Goal: Information Seeking & Learning: Check status

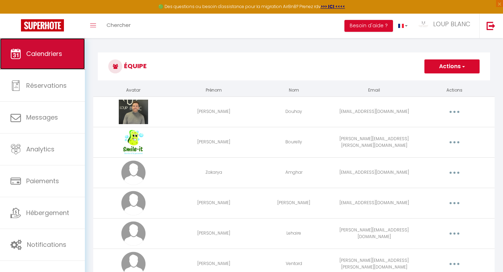
click at [49, 61] on link "Calendriers" at bounding box center [42, 53] width 85 height 31
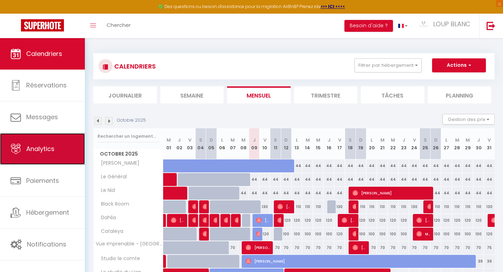
click at [49, 149] on span "Analytics" at bounding box center [40, 148] width 28 height 9
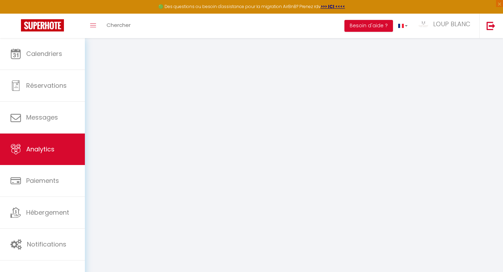
select select "2025"
select select "10"
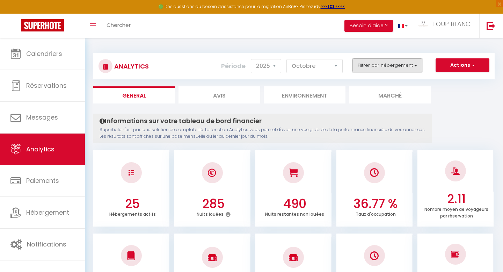
click at [387, 69] on button "Filtrer par hébergement" at bounding box center [387, 65] width 70 height 14
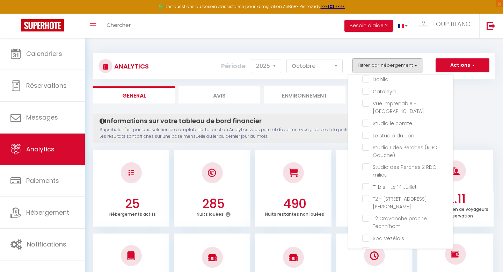
scroll to position [114, 0]
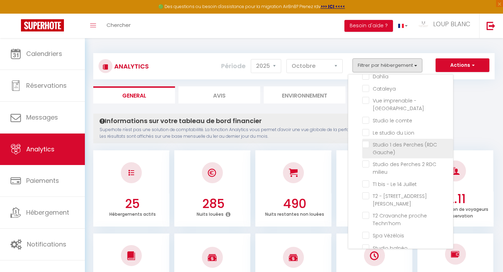
click at [417, 143] on Gauche\) "checkbox" at bounding box center [407, 144] width 91 height 7
checkbox Gauche\) "true"
checkbox Lazare "false"
checkbox Général "false"
checkbox Nid "false"
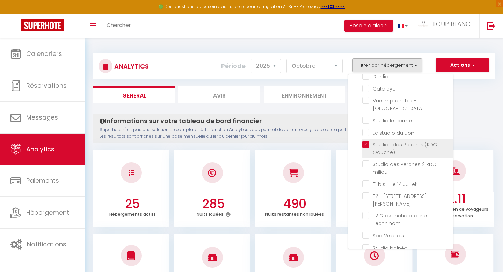
checkbox Room "false"
checkbox toits "false"
checkbox Central "false"
checkbox input "false"
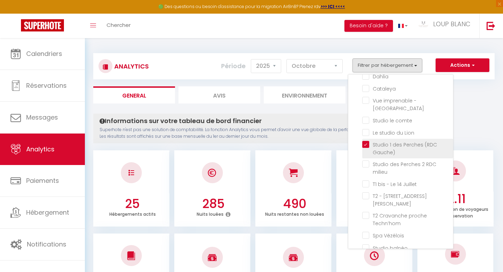
checkbox République "false"
checkbox comte "false"
checkbox Lion "false"
checkbox milieu "false"
checkbox Juillet "false"
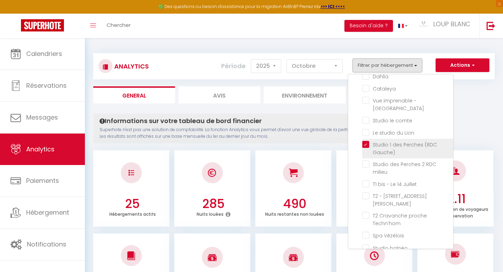
checkbox Jaurès "false"
checkbox Techn’hom "false"
checkbox Vézélois "false"
checkbox balnéo "false"
checkbox Frahier "false"
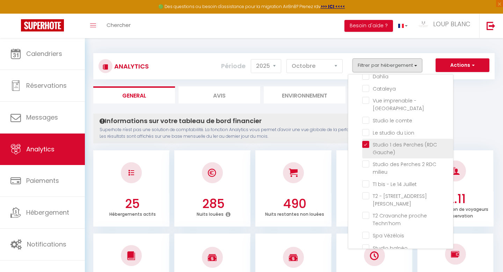
checkbox Benade "false"
checkbox Saint-Maimboeuf "false"
checkbox Commerce "false"
checkbox chateau "false"
checkbox Huisselets "false"
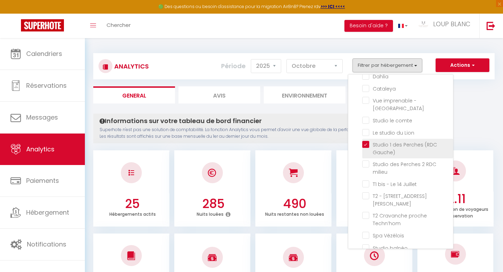
checkbox Cosy "false"
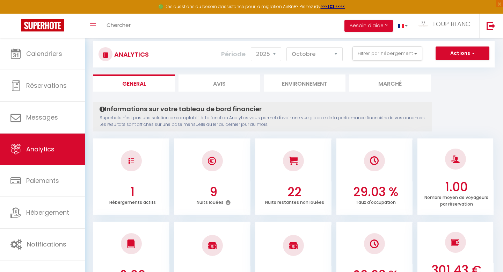
scroll to position [0, 0]
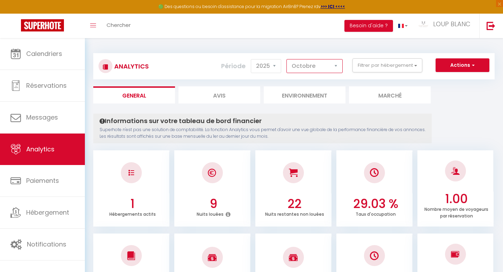
click at [306, 67] on select "[PERSON_NAME] Mars [PERSON_NAME] Juin Juillet Août Septembre Octobre Novembre D…" at bounding box center [314, 66] width 56 height 14
click at [287, 59] on select "[PERSON_NAME] Mars [PERSON_NAME] Juin Juillet Août Septembre Octobre Novembre D…" at bounding box center [314, 66] width 56 height 14
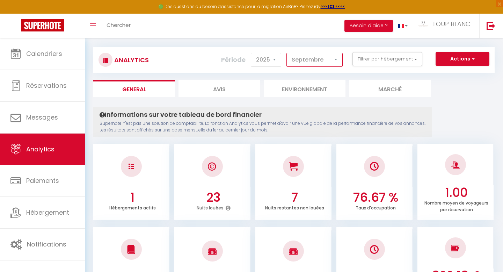
scroll to position [8, 0]
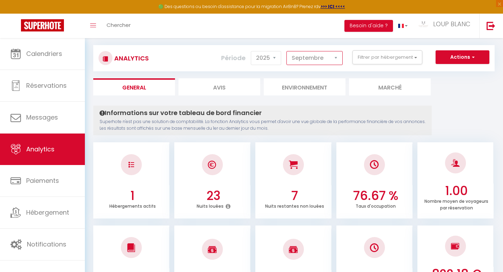
click at [335, 54] on select "[PERSON_NAME] Mars [PERSON_NAME] Juin Juillet Août Septembre Octobre Novembre D…" at bounding box center [314, 58] width 56 height 14
select select "10"
click at [287, 51] on select "[PERSON_NAME] Mars [PERSON_NAME] Juin Juillet Août Septembre Octobre Novembre D…" at bounding box center [314, 58] width 56 height 14
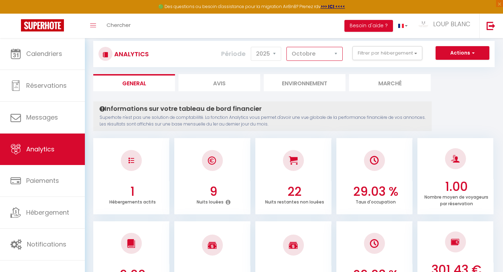
scroll to position [13, 0]
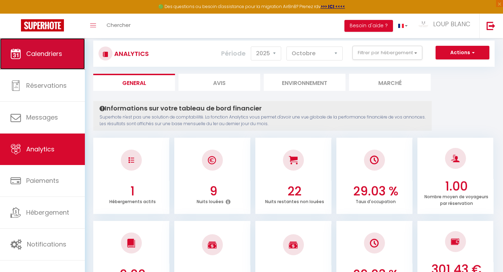
click at [59, 54] on span "Calendriers" at bounding box center [44, 53] width 36 height 9
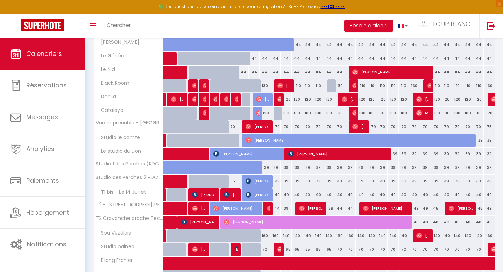
scroll to position [121, 0]
